Goal: Information Seeking & Learning: Learn about a topic

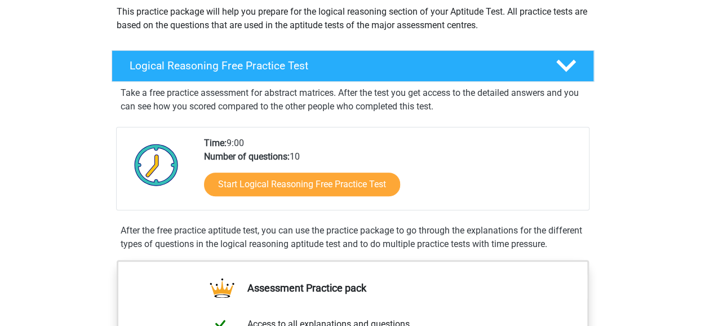
scroll to position [136, 0]
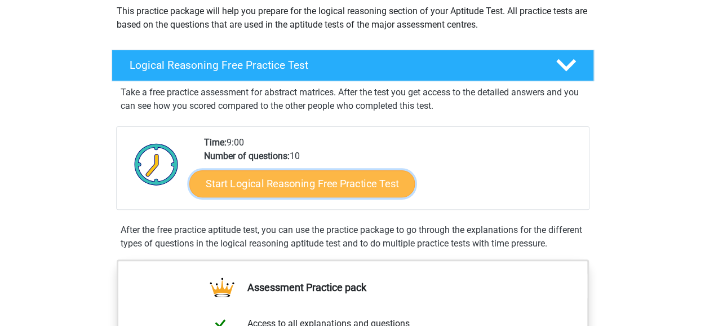
click at [351, 183] on link "Start Logical Reasoning Free Practice Test" at bounding box center [301, 183] width 225 height 27
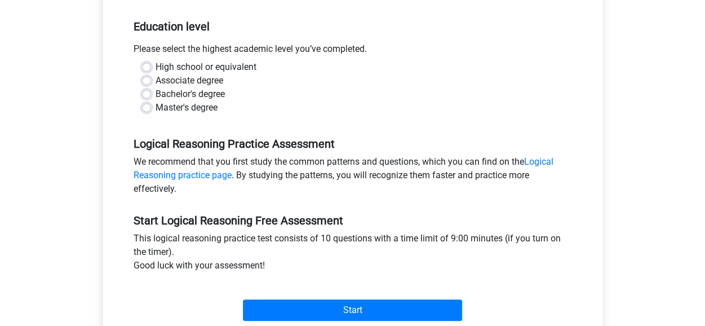
scroll to position [225, 0]
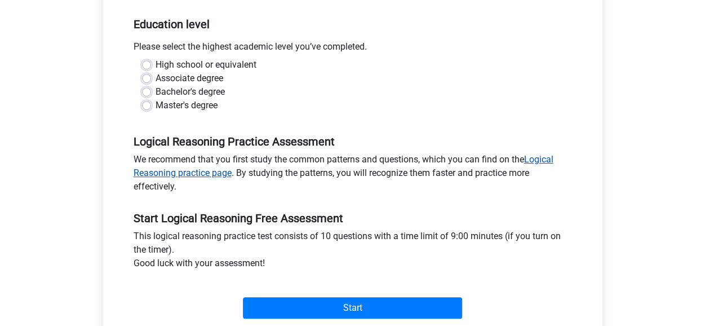
click at [542, 158] on link "Logical Reasoning practice page" at bounding box center [344, 166] width 420 height 24
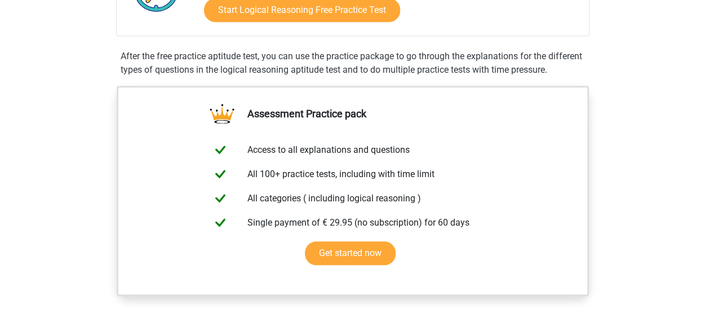
scroll to position [311, 0]
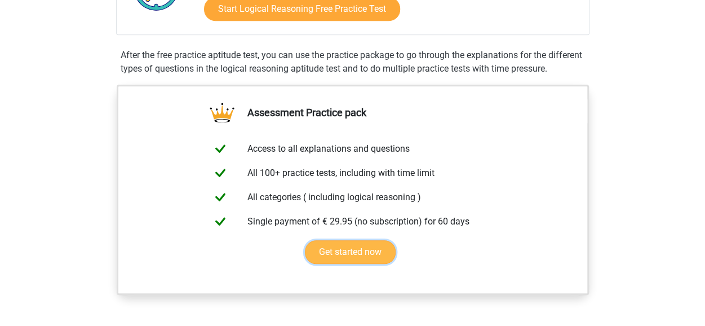
click at [359, 259] on link "Get started now" at bounding box center [350, 252] width 91 height 24
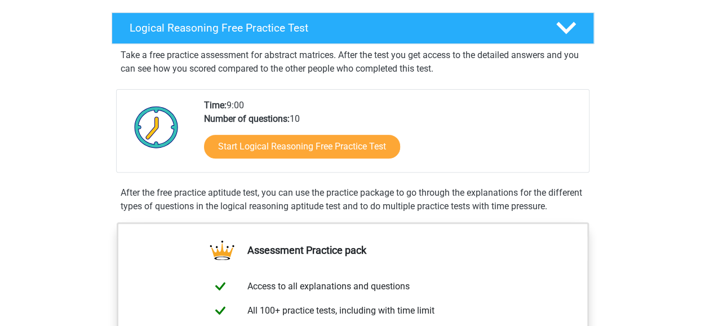
scroll to position [161, 0]
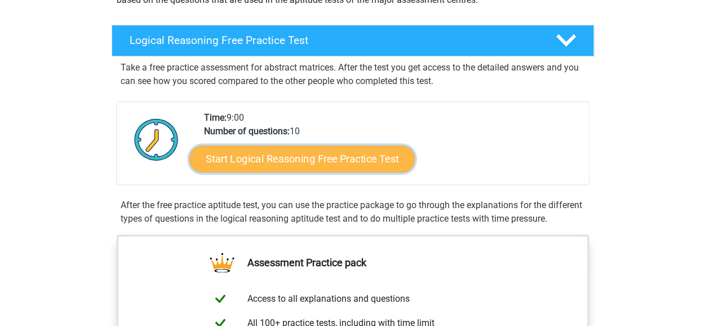
click at [278, 157] on link "Start Logical Reasoning Free Practice Test" at bounding box center [301, 158] width 225 height 27
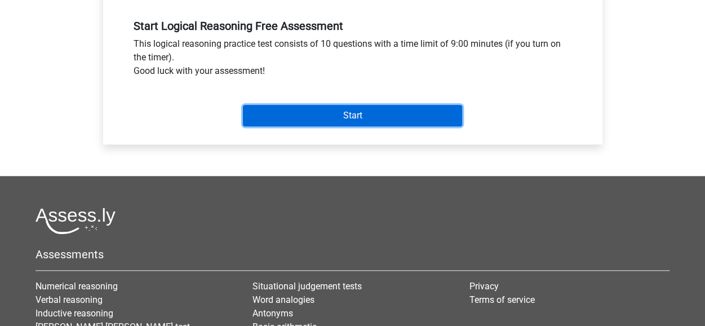
click at [311, 113] on input "Start" at bounding box center [352, 115] width 219 height 21
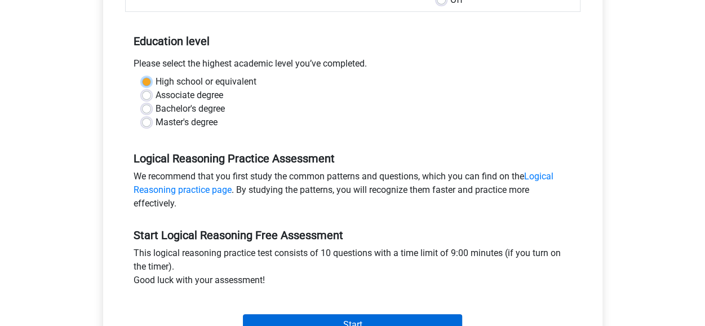
scroll to position [191, 0]
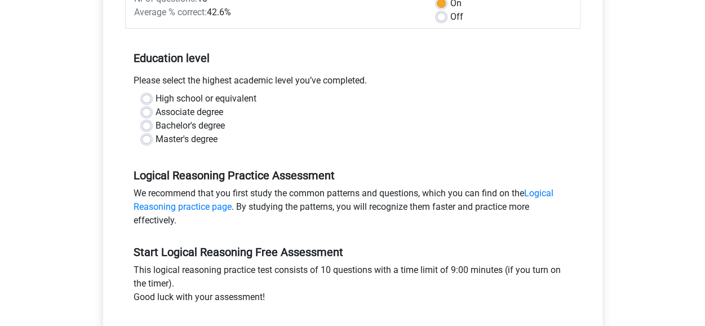
click at [275, 122] on div "Bachelor's degree" at bounding box center [352, 126] width 421 height 14
click at [155, 112] on label "Associate degree" at bounding box center [189, 112] width 68 height 14
click at [146, 112] on input "Associate degree" at bounding box center [146, 110] width 9 height 11
radio input "true"
click at [155, 127] on label "Bachelor's degree" at bounding box center [189, 126] width 69 height 14
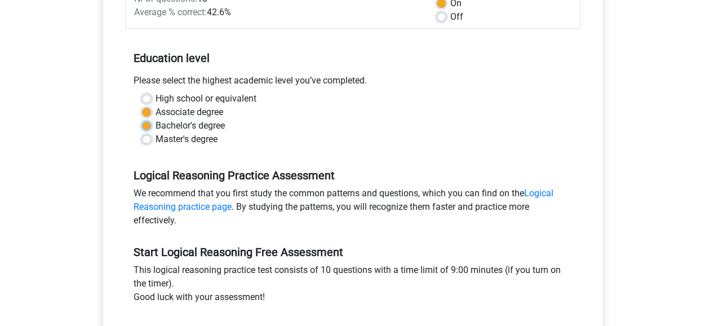
click at [146, 127] on input "Bachelor's degree" at bounding box center [146, 124] width 9 height 11
radio input "true"
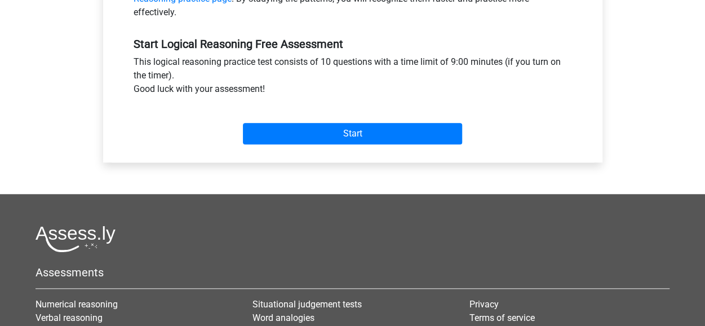
scroll to position [411, 0]
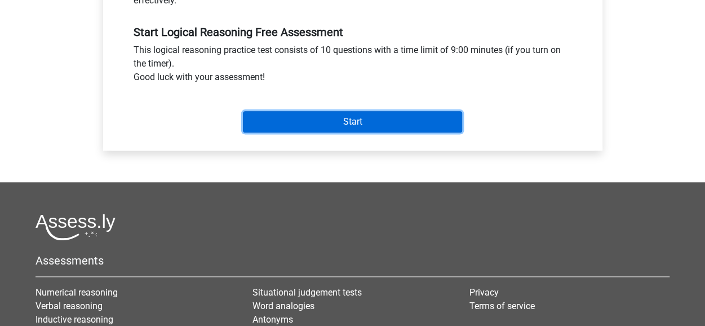
click at [342, 119] on input "Start" at bounding box center [352, 121] width 219 height 21
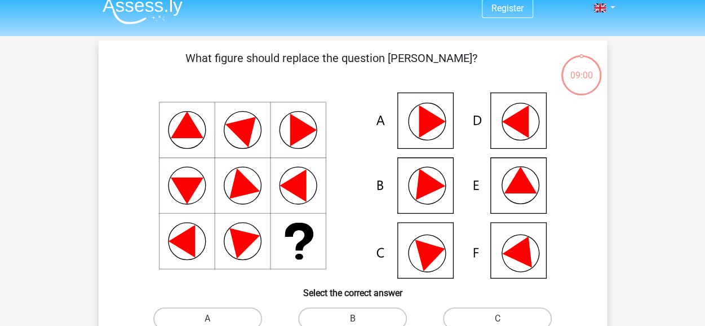
scroll to position [12, 0]
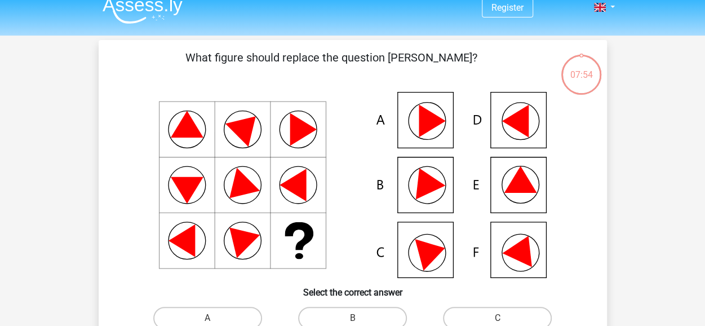
click at [424, 188] on icon at bounding box center [424, 180] width 41 height 38
click at [331, 317] on label "B" at bounding box center [352, 317] width 109 height 23
click at [352, 318] on input "B" at bounding box center [355, 321] width 7 height 7
radio input "true"
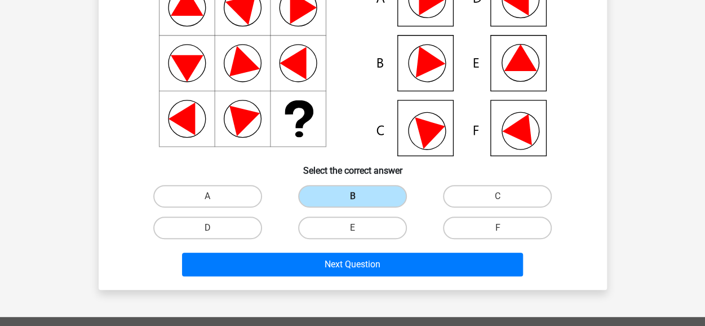
scroll to position [142, 0]
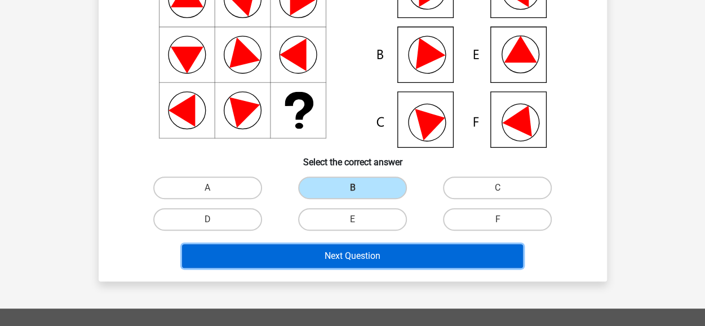
click at [331, 251] on button "Next Question" at bounding box center [352, 256] width 341 height 24
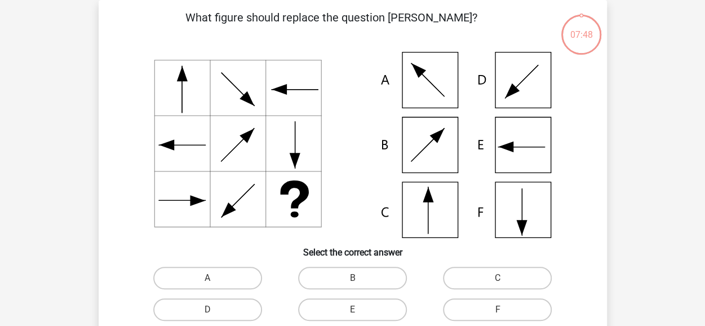
scroll to position [52, 0]
click at [464, 276] on label "C" at bounding box center [497, 277] width 109 height 23
click at [497, 278] on input "C" at bounding box center [500, 281] width 7 height 7
radio input "true"
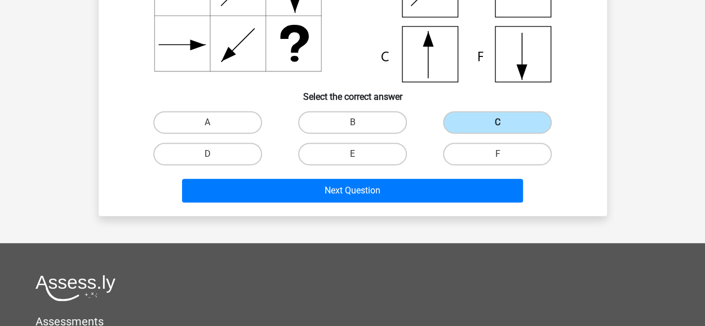
scroll to position [208, 0]
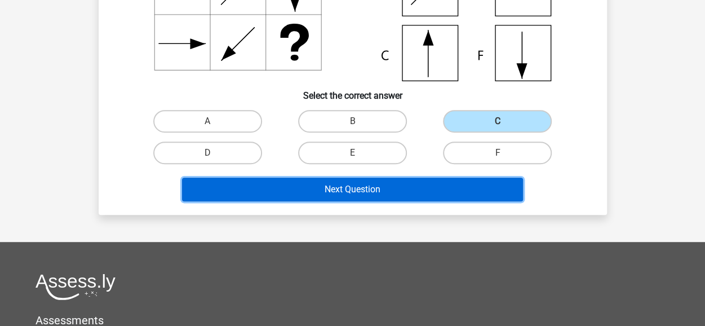
click at [358, 187] on button "Next Question" at bounding box center [352, 189] width 341 height 24
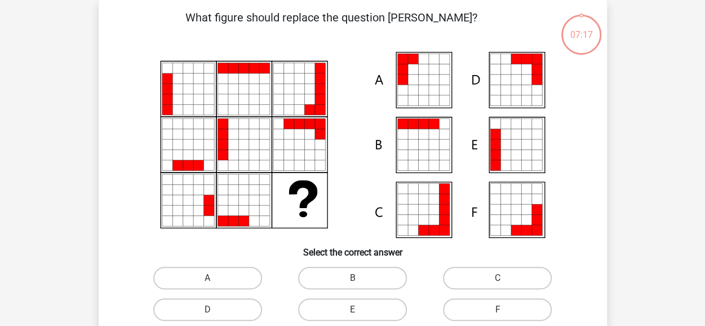
scroll to position [52, 0]
click at [366, 309] on label "E" at bounding box center [352, 309] width 109 height 23
click at [359, 309] on input "E" at bounding box center [355, 312] width 7 height 7
radio input "true"
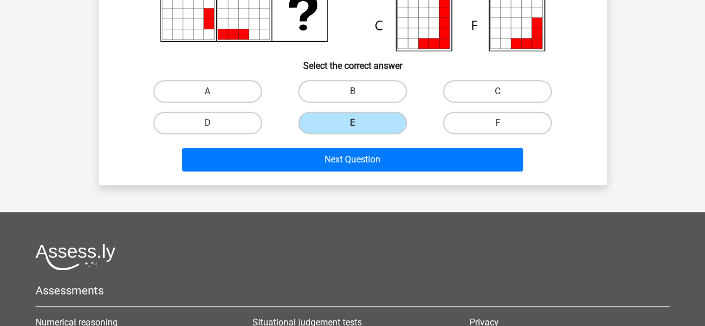
scroll to position [239, 0]
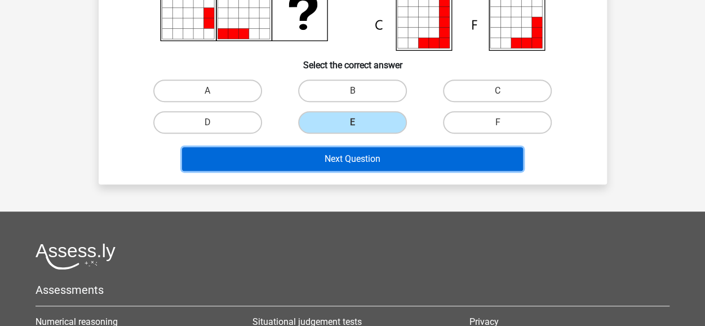
click at [342, 163] on button "Next Question" at bounding box center [352, 159] width 341 height 24
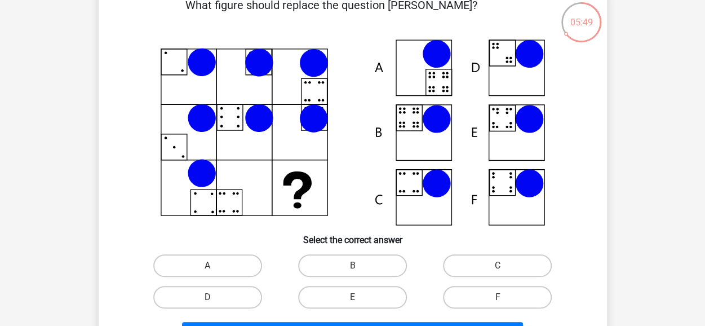
scroll to position [65, 0]
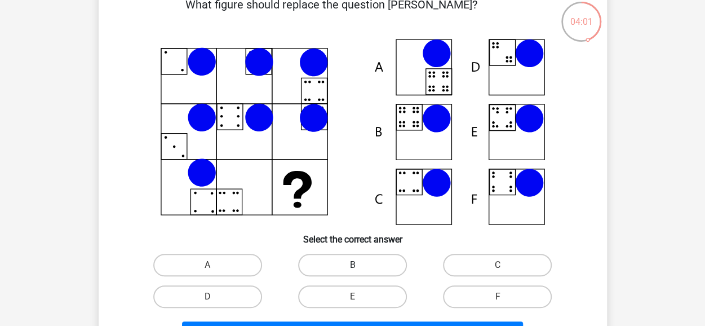
click at [348, 268] on label "B" at bounding box center [352, 264] width 109 height 23
click at [352, 268] on input "B" at bounding box center [355, 268] width 7 height 7
radio input "true"
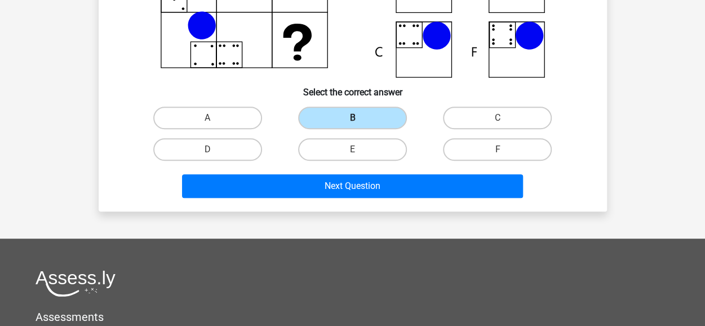
scroll to position [234, 0]
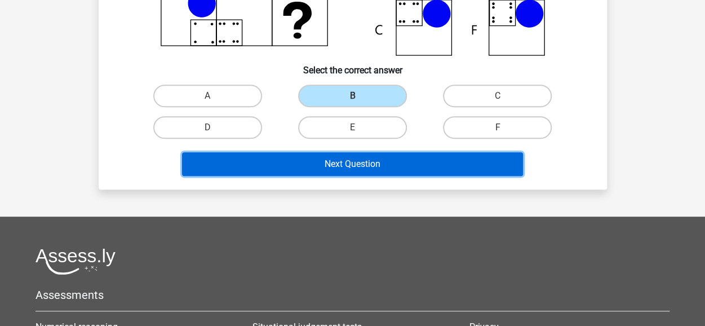
click at [340, 162] on button "Next Question" at bounding box center [352, 164] width 341 height 24
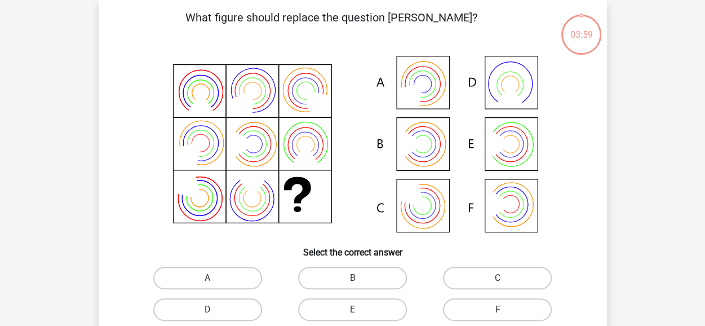
scroll to position [52, 0]
click at [462, 308] on label "F" at bounding box center [497, 309] width 109 height 23
click at [497, 309] on input "F" at bounding box center [500, 312] width 7 height 7
radio input "true"
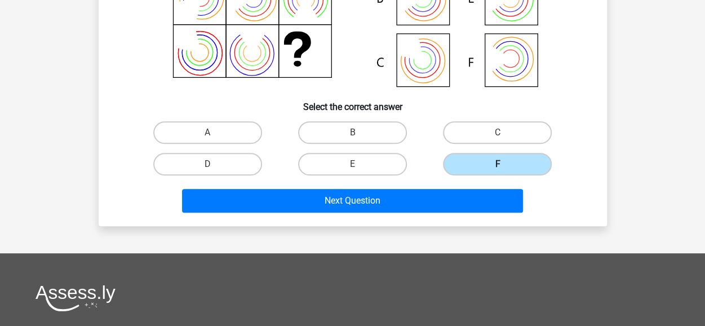
scroll to position [201, 0]
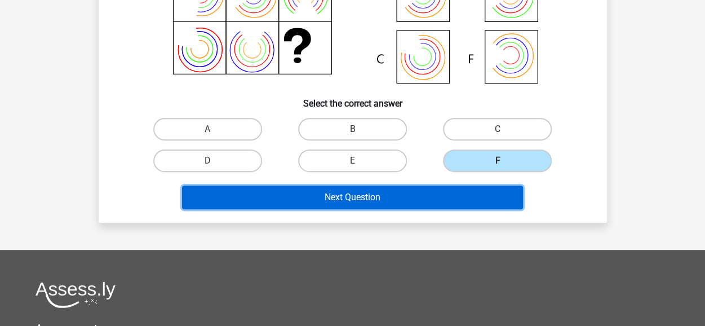
click at [365, 198] on button "Next Question" at bounding box center [352, 197] width 341 height 24
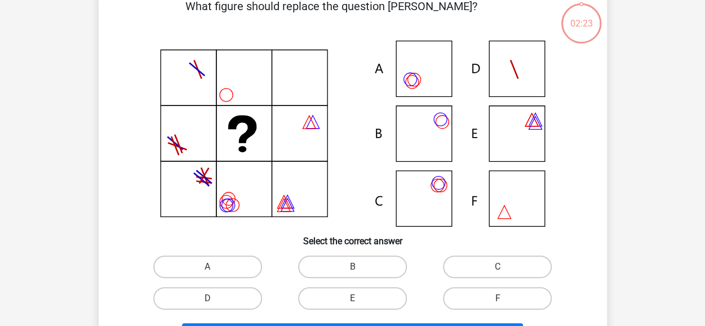
scroll to position [52, 0]
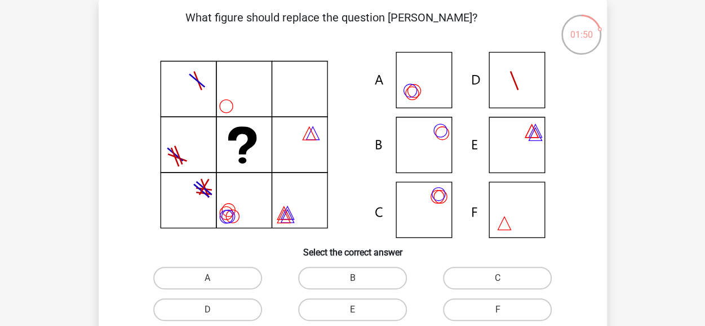
click at [424, 192] on icon at bounding box center [353, 145] width 454 height 186
click at [470, 272] on label "C" at bounding box center [497, 277] width 109 height 23
click at [497, 278] on input "C" at bounding box center [500, 281] width 7 height 7
radio input "true"
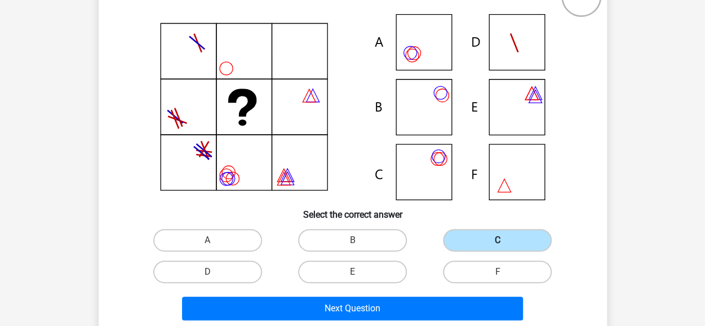
scroll to position [187, 0]
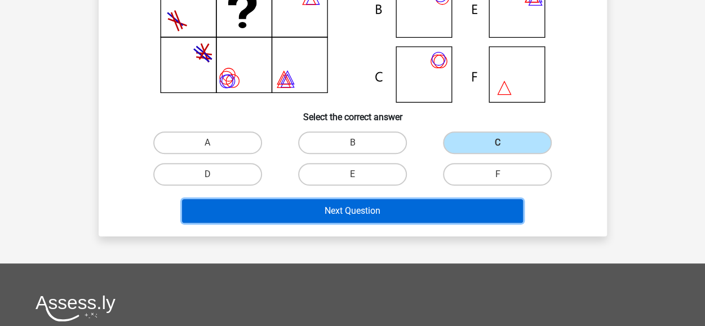
click at [395, 204] on button "Next Question" at bounding box center [352, 211] width 341 height 24
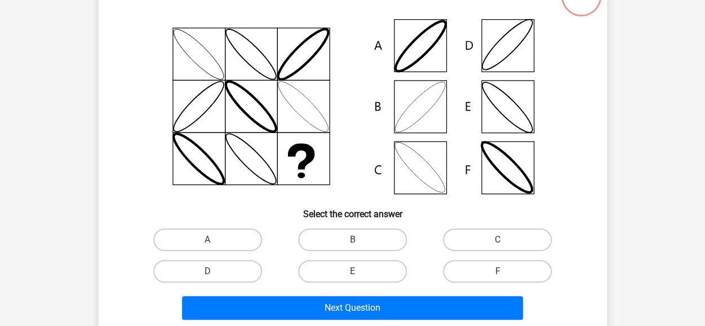
scroll to position [52, 0]
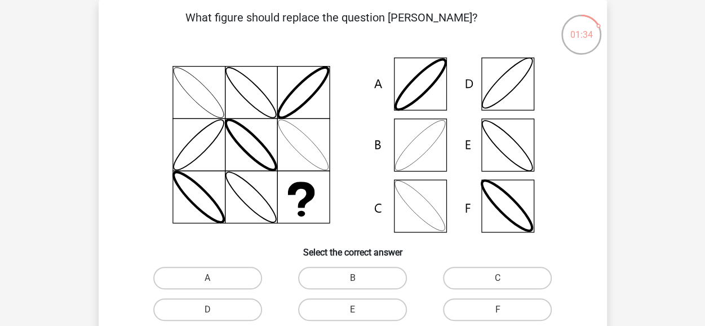
click at [432, 82] on icon at bounding box center [420, 84] width 60 height 60
click at [234, 271] on label "A" at bounding box center [207, 277] width 109 height 23
click at [215, 278] on input "A" at bounding box center [210, 281] width 7 height 7
radio input "true"
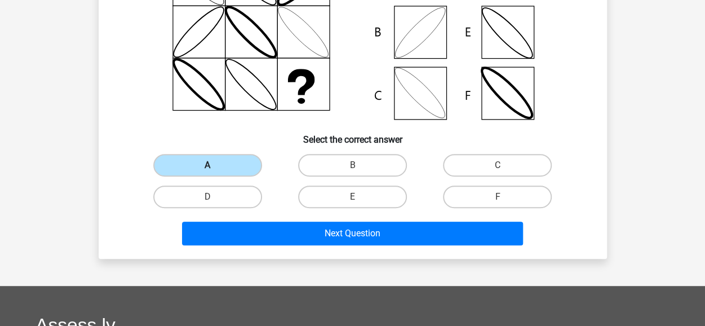
scroll to position [177, 0]
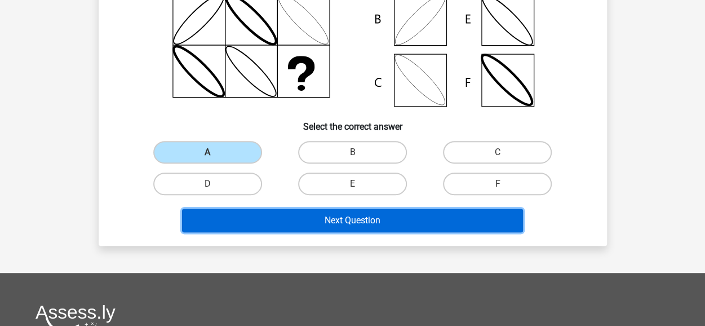
click at [330, 217] on button "Next Question" at bounding box center [352, 220] width 341 height 24
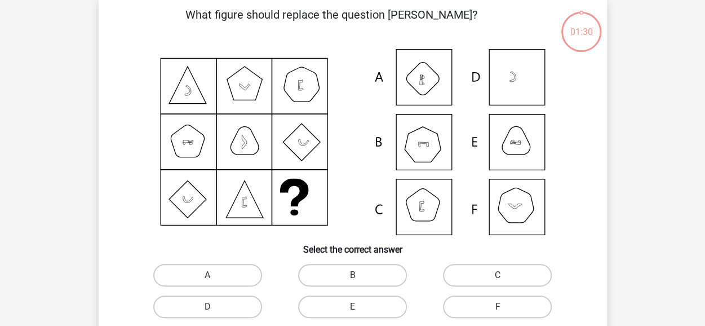
scroll to position [52, 0]
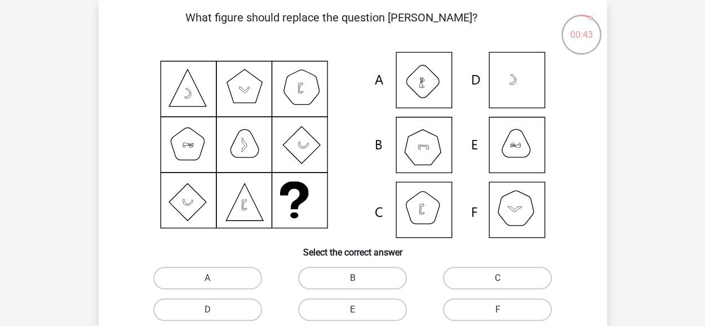
click at [523, 211] on icon at bounding box center [353, 145] width 454 height 186
click at [486, 304] on label "F" at bounding box center [497, 309] width 109 height 23
click at [497, 309] on input "F" at bounding box center [500, 312] width 7 height 7
radio input "true"
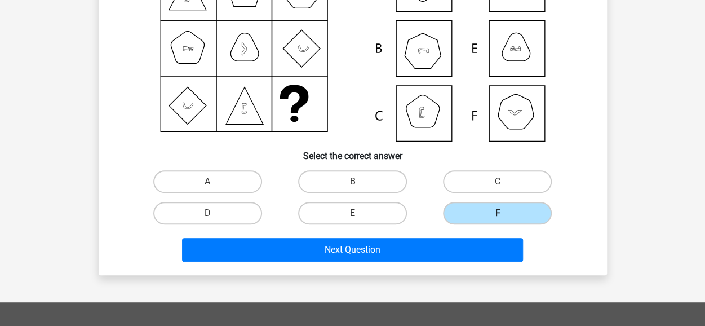
scroll to position [151, 0]
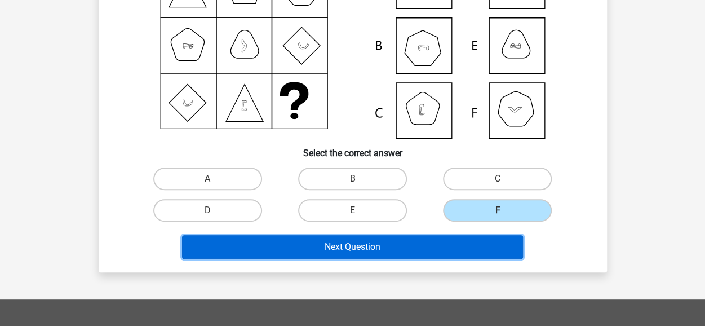
click at [390, 246] on button "Next Question" at bounding box center [352, 247] width 341 height 24
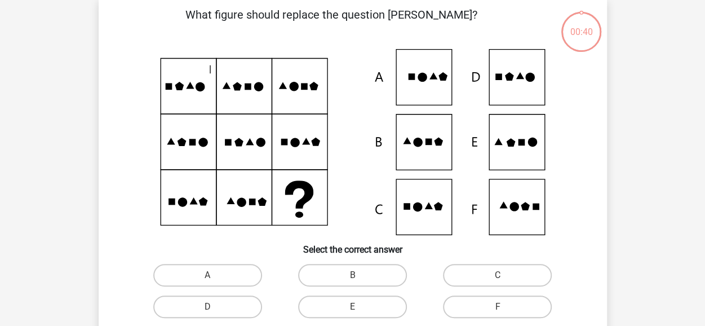
scroll to position [52, 0]
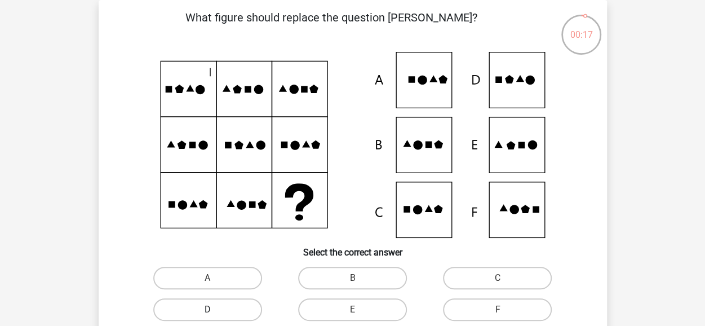
click at [233, 315] on label "D" at bounding box center [207, 309] width 109 height 23
click at [215, 315] on input "D" at bounding box center [210, 312] width 7 height 7
radio input "true"
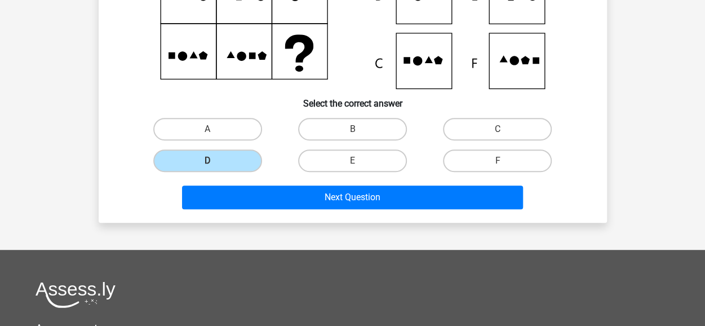
scroll to position [202, 0]
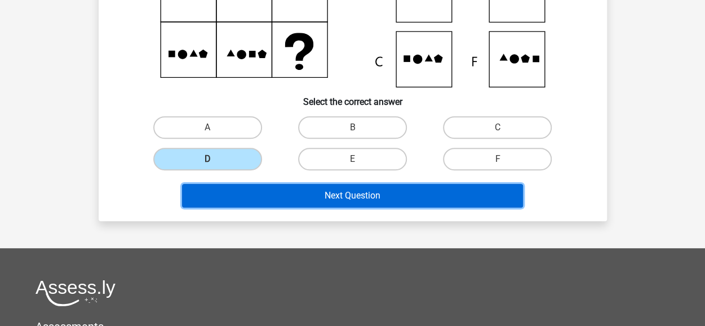
click at [350, 197] on button "Next Question" at bounding box center [352, 196] width 341 height 24
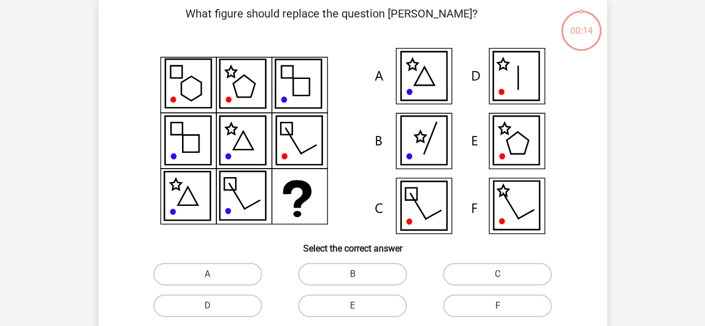
scroll to position [52, 0]
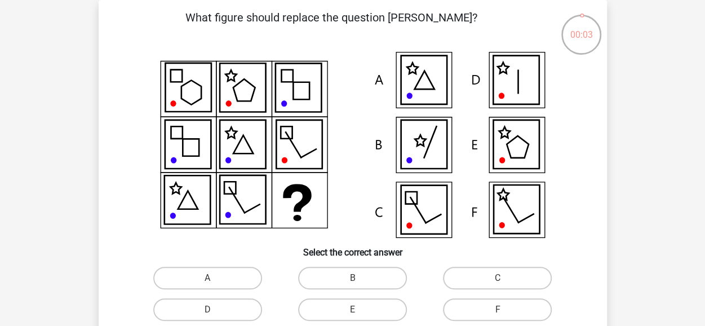
click at [507, 77] on icon at bounding box center [516, 80] width 46 height 48
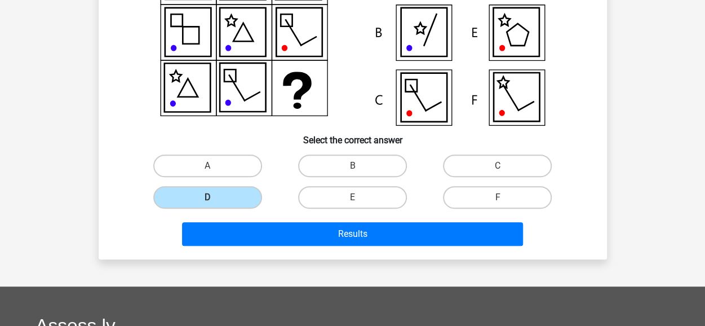
scroll to position [179, 0]
